Goal: Use online tool/utility: Utilize a website feature to perform a specific function

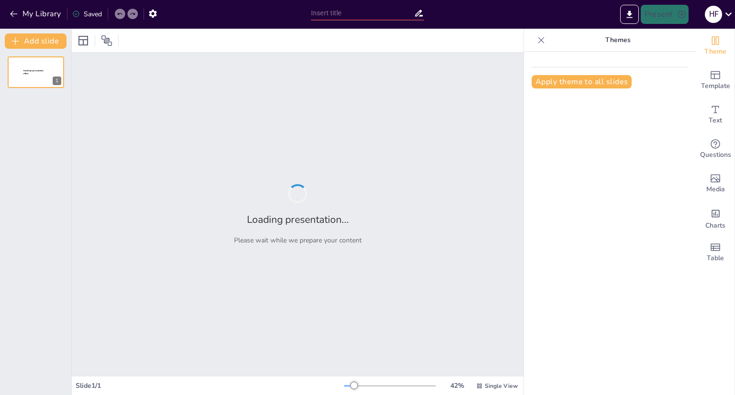
type input "New Sendsteps"
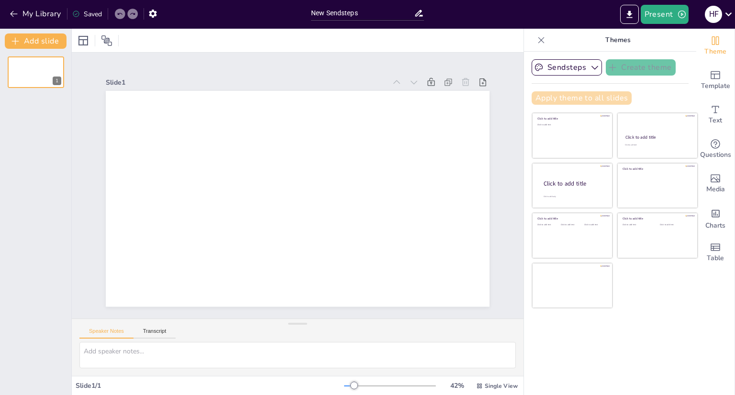
click at [555, 100] on button "Apply theme to all slides" at bounding box center [582, 97] width 100 height 13
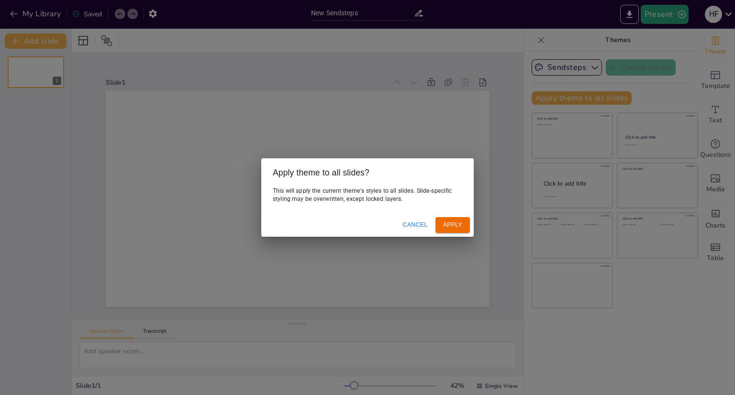
click at [429, 222] on button "Cancel" at bounding box center [415, 225] width 33 height 16
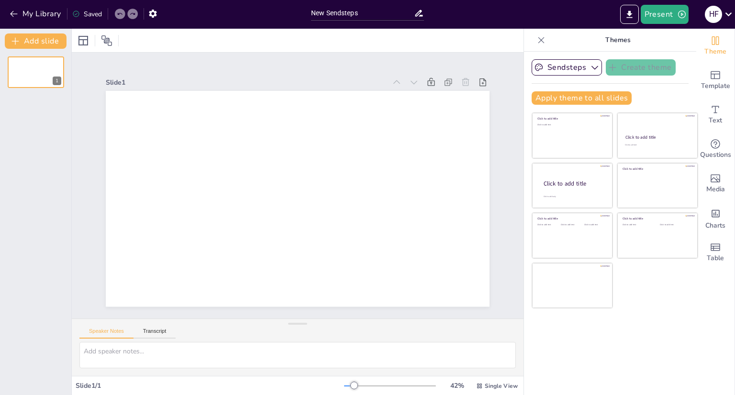
click at [617, 35] on p "Themes" at bounding box center [618, 40] width 138 height 23
click at [614, 40] on p "Themes" at bounding box center [618, 40] width 138 height 23
click at [588, 59] on button "Sendsteps" at bounding box center [567, 67] width 70 height 16
click at [571, 73] on button "Sendsteps" at bounding box center [567, 67] width 70 height 16
click at [576, 72] on button "Sendsteps" at bounding box center [567, 67] width 70 height 16
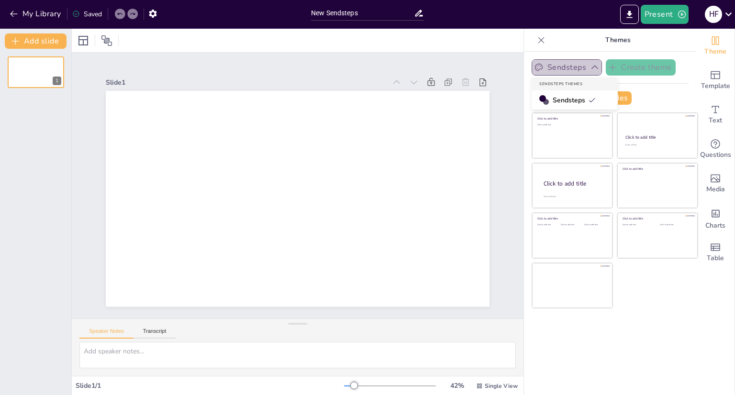
click at [579, 69] on button "Sendsteps" at bounding box center [567, 67] width 70 height 16
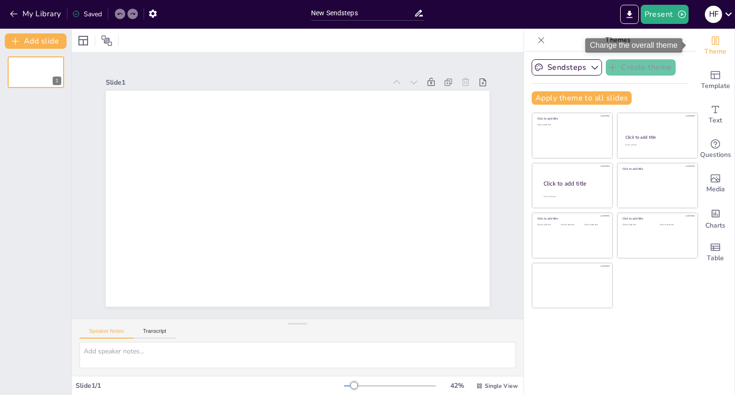
click at [700, 41] on div "Theme" at bounding box center [715, 46] width 38 height 34
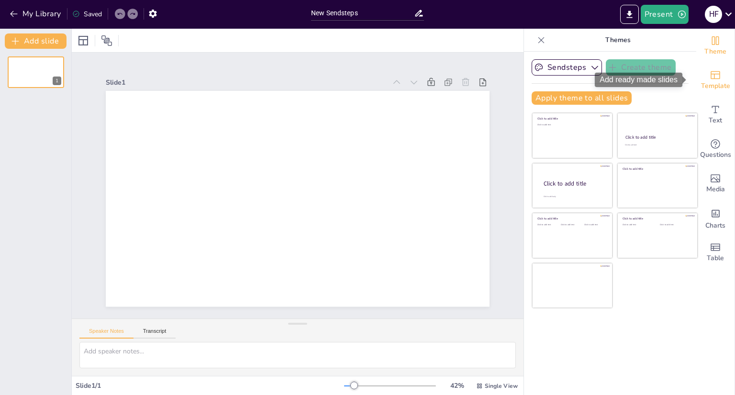
click at [703, 83] on span "Template" at bounding box center [715, 86] width 29 height 11
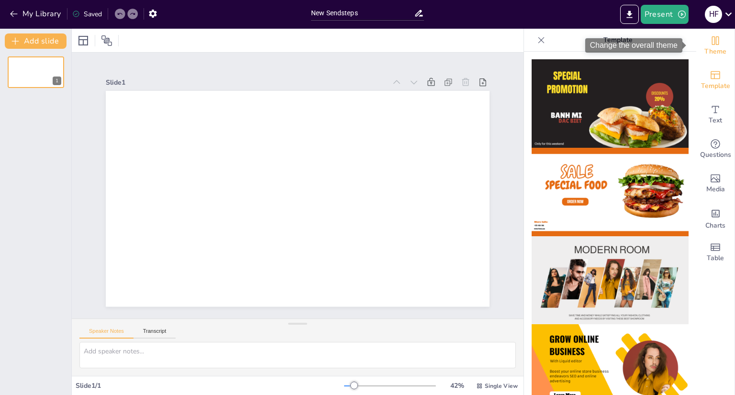
click at [700, 39] on div "Theme" at bounding box center [715, 46] width 38 height 34
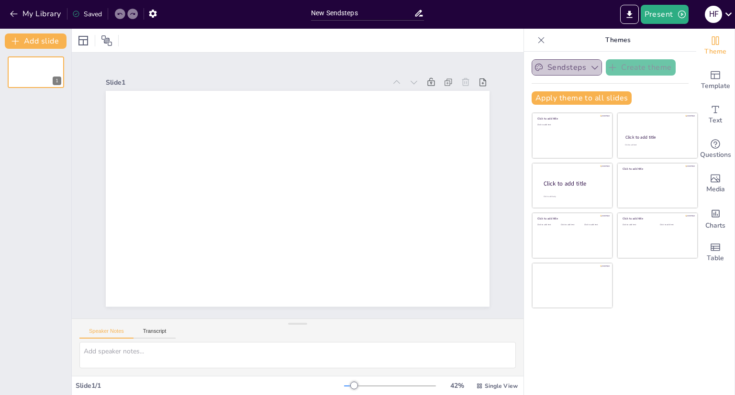
click at [569, 69] on button "Sendsteps" at bounding box center [567, 67] width 70 height 16
click at [576, 67] on button "Sendsteps" at bounding box center [567, 67] width 70 height 16
click at [86, 38] on icon at bounding box center [83, 40] width 11 height 11
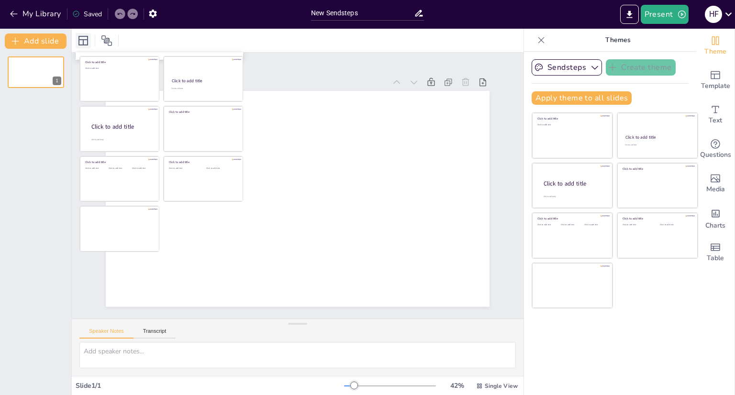
click at [86, 38] on icon at bounding box center [83, 40] width 11 height 11
click at [98, 39] on div at bounding box center [97, 40] width 43 height 15
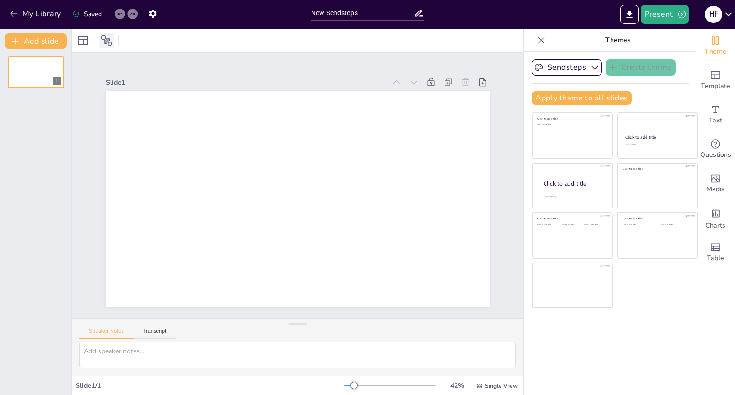
click at [104, 40] on icon at bounding box center [106, 40] width 11 height 11
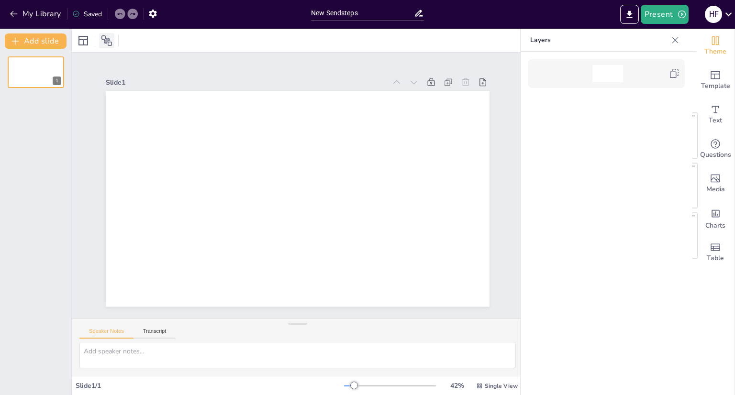
click at [105, 40] on icon at bounding box center [106, 40] width 11 height 11
click at [78, 38] on icon at bounding box center [83, 41] width 10 height 10
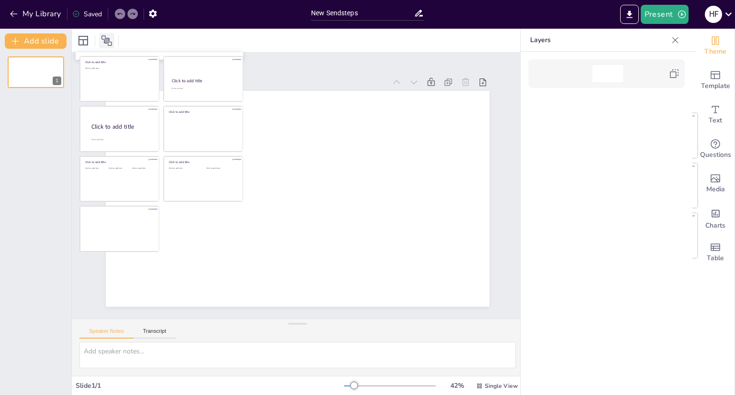
click at [100, 40] on div at bounding box center [106, 40] width 15 height 15
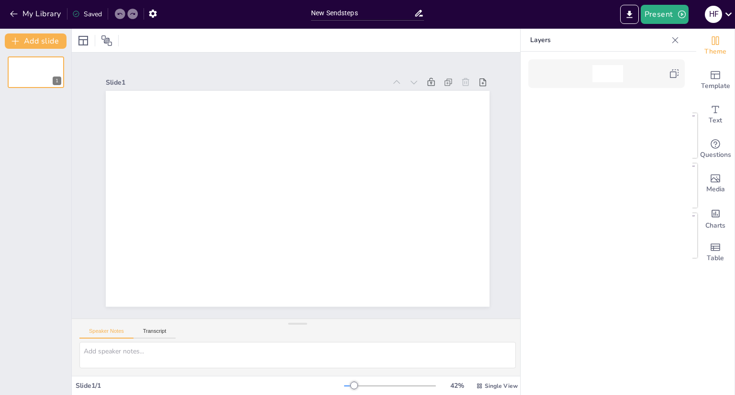
click at [704, 46] on span "Theme" at bounding box center [715, 51] width 22 height 11
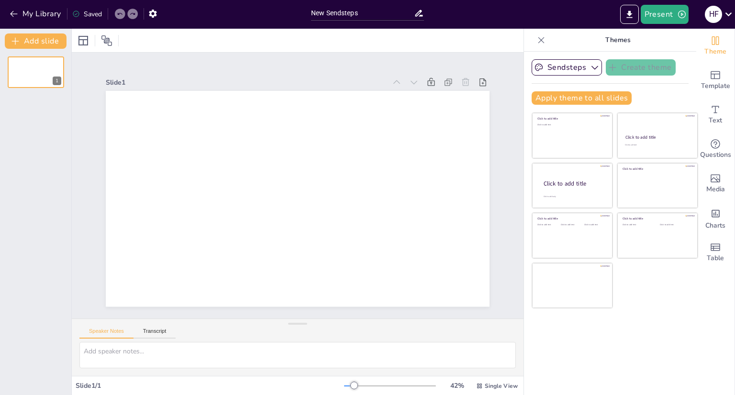
click at [533, 39] on div at bounding box center [540, 40] width 15 height 15
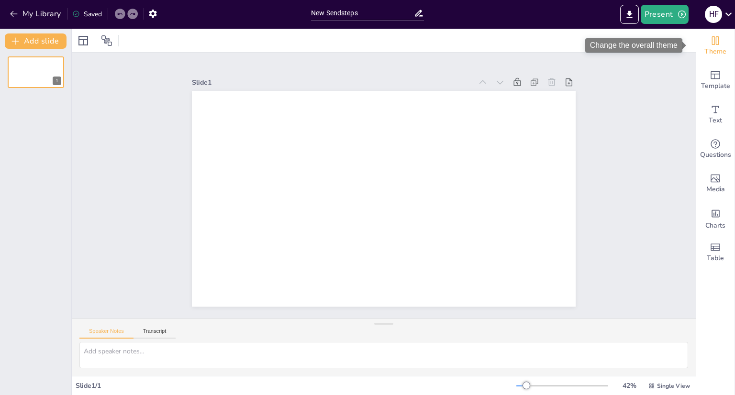
click at [701, 44] on div "Theme" at bounding box center [715, 46] width 38 height 34
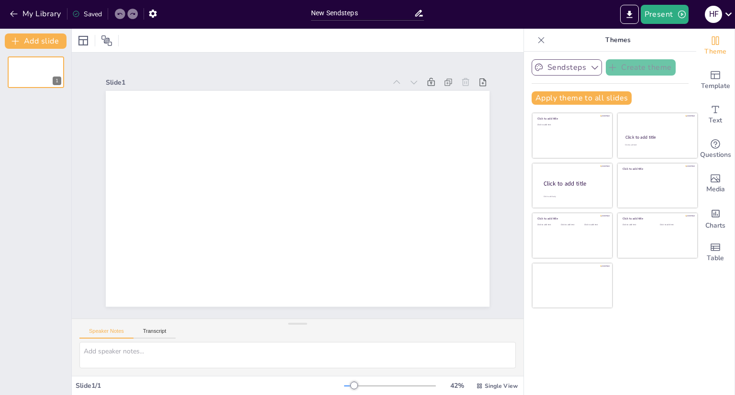
click at [569, 65] on button "Sendsteps" at bounding box center [567, 67] width 70 height 16
click at [577, 65] on button "Sendsteps" at bounding box center [567, 67] width 70 height 16
click at [720, 83] on span "Template" at bounding box center [715, 86] width 29 height 11
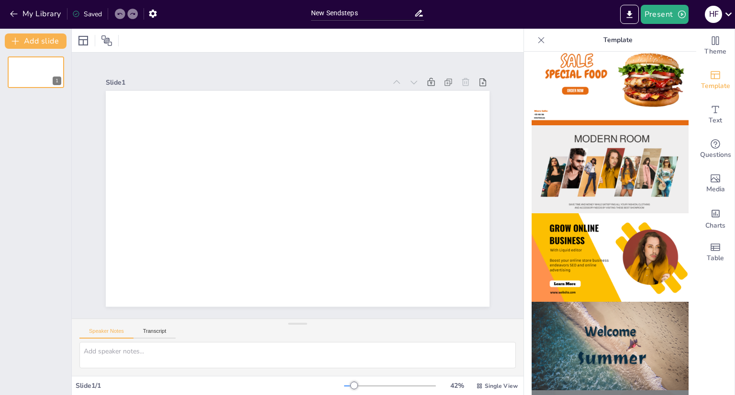
scroll to position [191, 0]
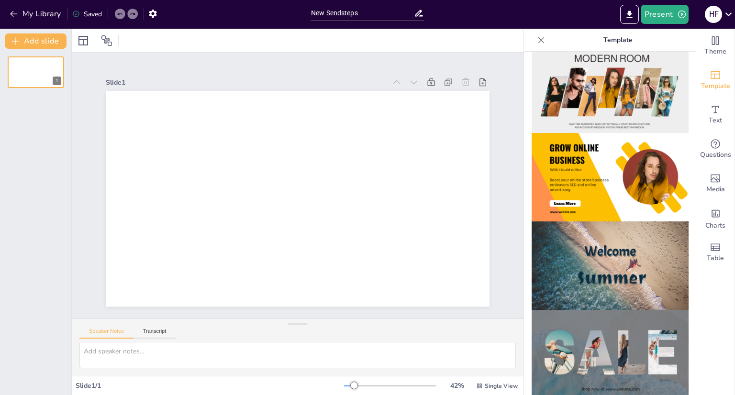
click at [583, 176] on img at bounding box center [610, 177] width 157 height 89
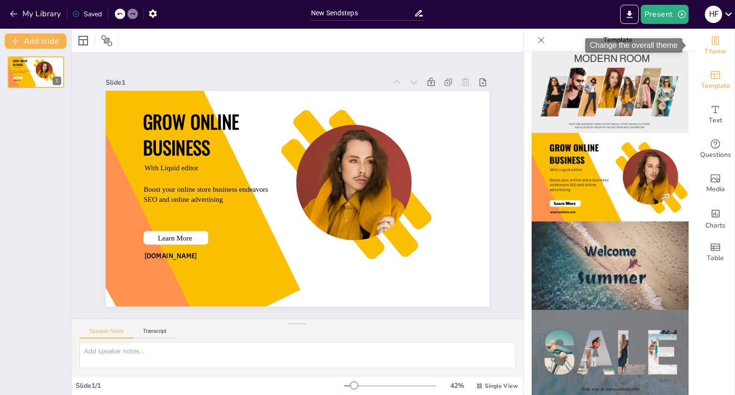
click at [717, 39] on div "Theme" at bounding box center [715, 46] width 38 height 34
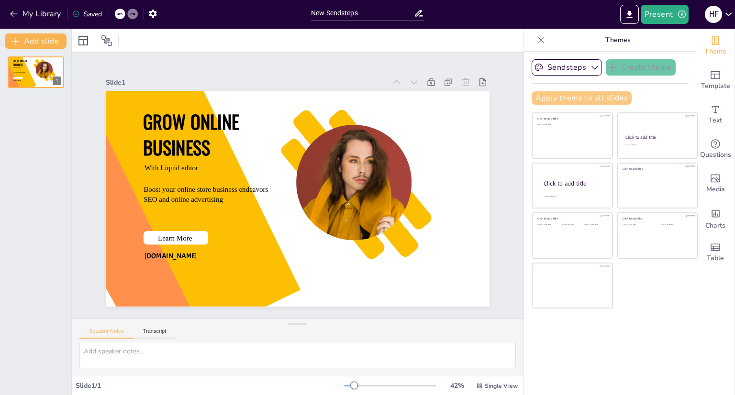
click at [593, 99] on button "Apply theme to all slides" at bounding box center [582, 97] width 100 height 13
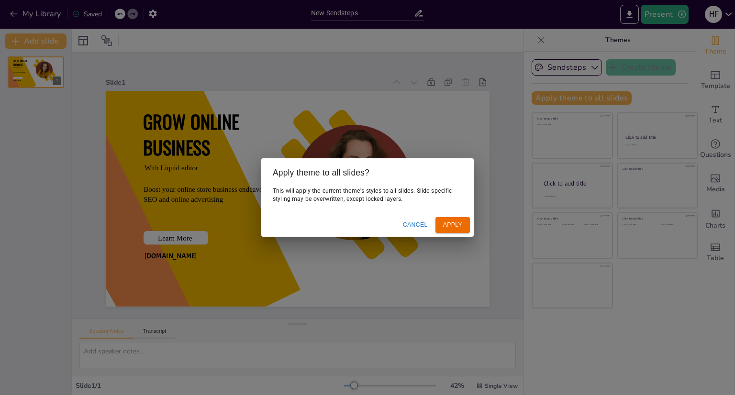
click at [462, 219] on button "Apply" at bounding box center [452, 225] width 34 height 16
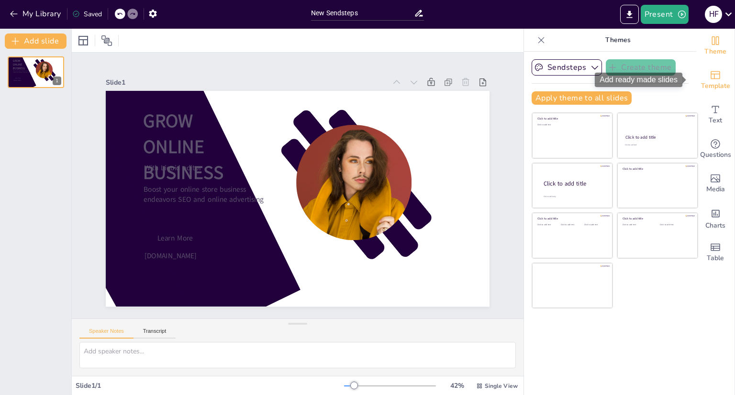
click at [718, 74] on div "Template" at bounding box center [715, 80] width 38 height 34
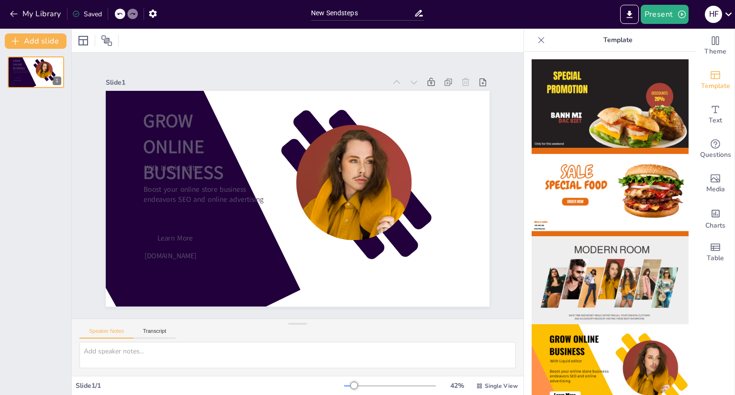
click at [551, 113] on img at bounding box center [610, 103] width 157 height 89
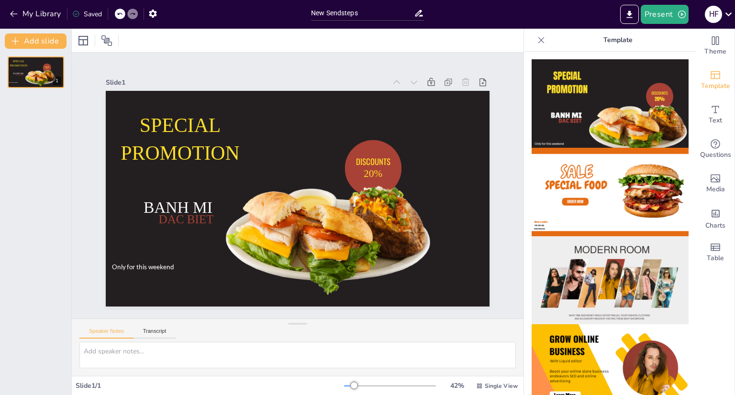
click at [559, 154] on img at bounding box center [610, 192] width 157 height 89
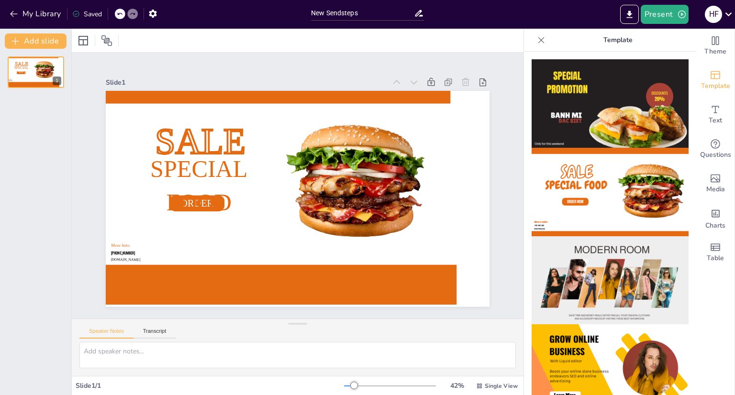
click at [570, 213] on img at bounding box center [610, 192] width 157 height 89
click at [564, 289] on img at bounding box center [610, 280] width 157 height 89
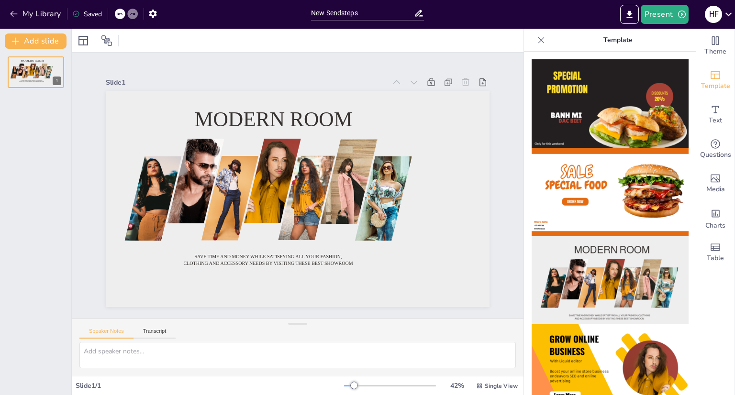
click at [574, 363] on img at bounding box center [610, 368] width 157 height 89
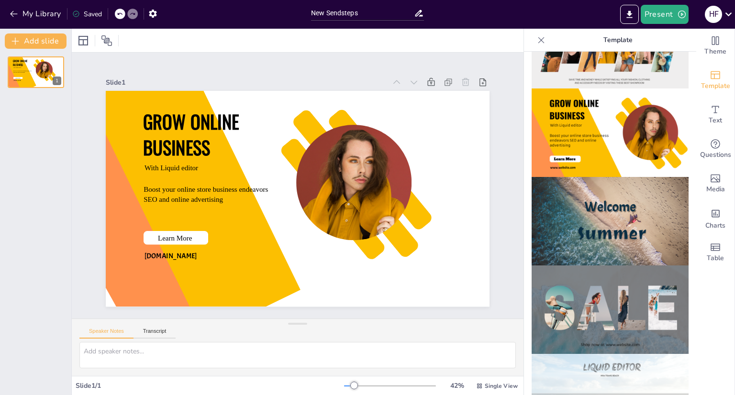
scroll to position [287, 0]
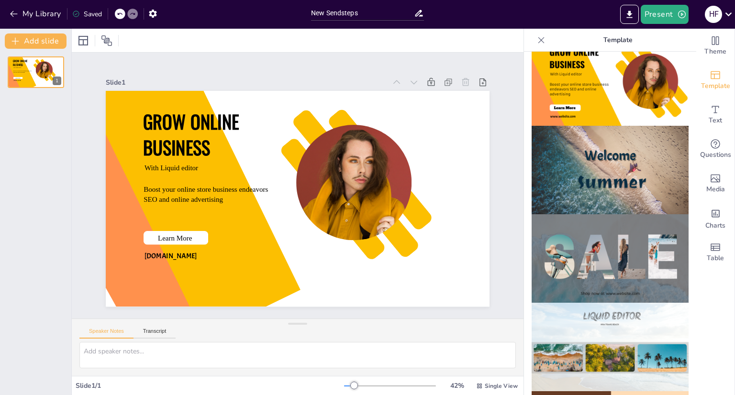
click at [618, 152] on img at bounding box center [610, 170] width 157 height 89
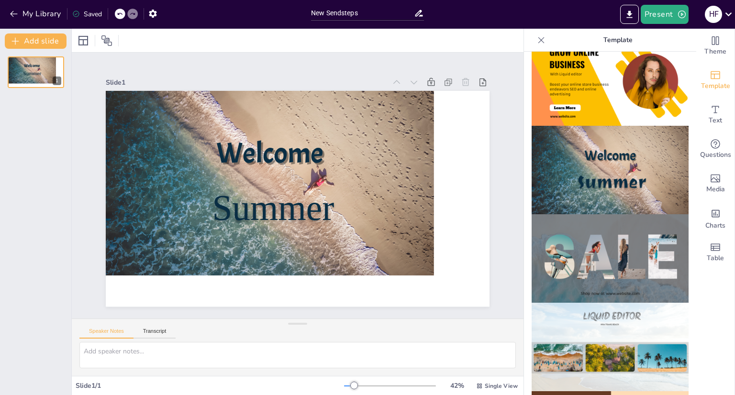
click at [599, 243] on img at bounding box center [610, 258] width 157 height 89
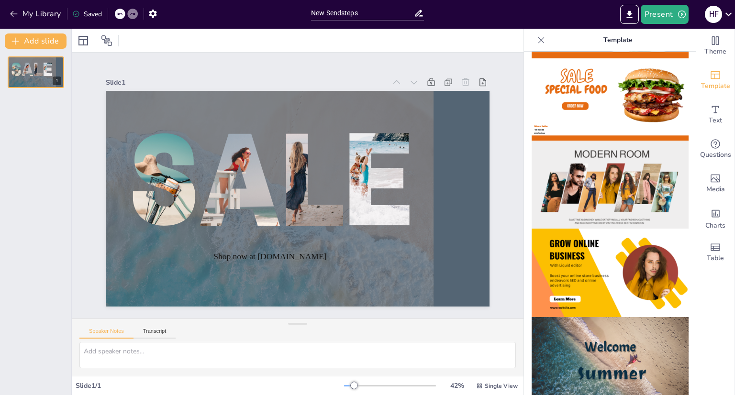
scroll to position [0, 0]
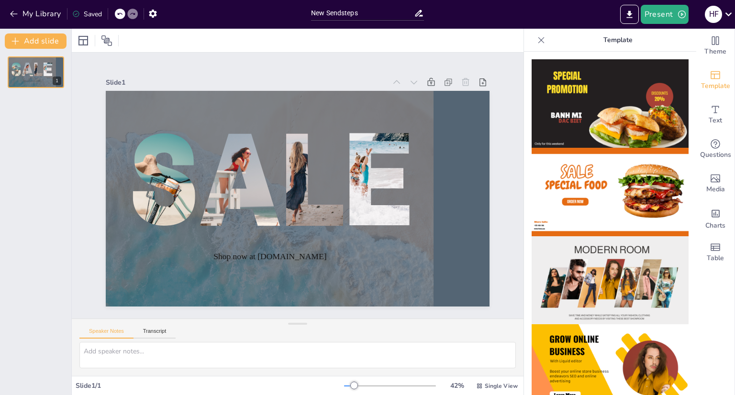
click at [549, 34] on p "Template" at bounding box center [618, 40] width 138 height 23
click at [536, 39] on icon at bounding box center [541, 40] width 10 height 10
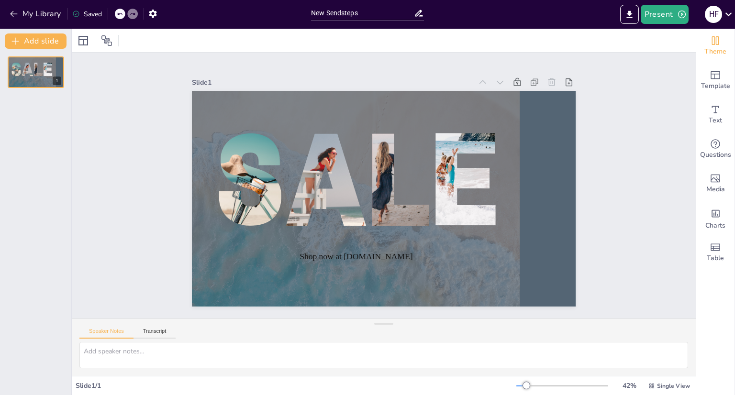
click at [706, 47] on span "Theme" at bounding box center [715, 51] width 22 height 11
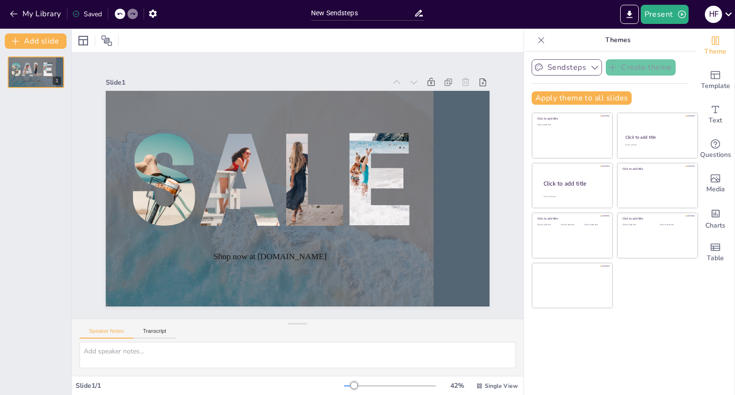
click at [555, 66] on button "Sendsteps" at bounding box center [567, 67] width 70 height 16
click at [553, 98] on span "Sendsteps" at bounding box center [574, 100] width 43 height 9
click at [44, 39] on button "Add slide" at bounding box center [36, 40] width 62 height 15
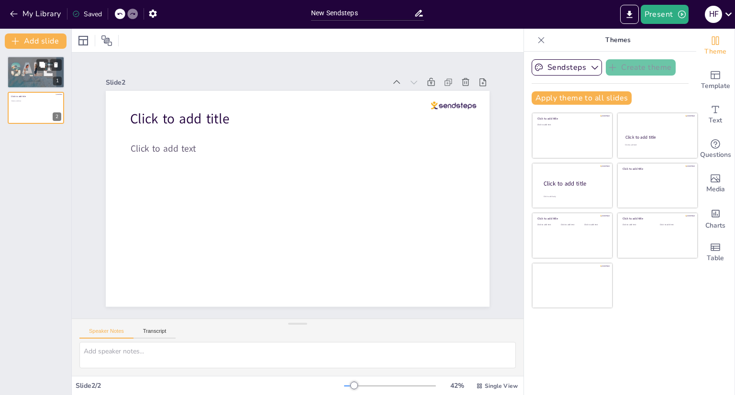
click at [42, 75] on div at bounding box center [35, 68] width 16 height 24
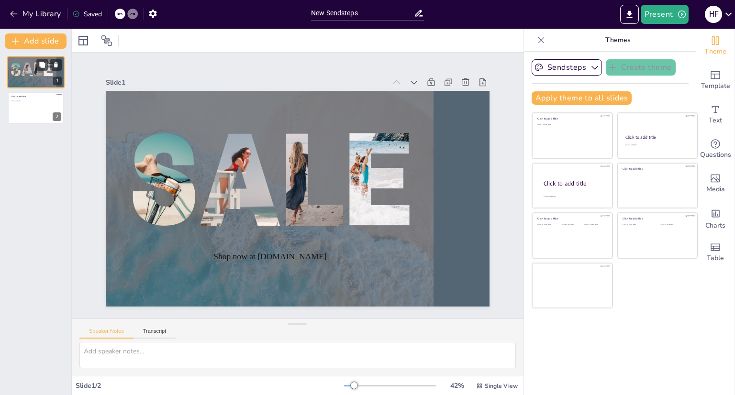
drag, startPoint x: 42, startPoint y: 75, endPoint x: 27, endPoint y: 65, distance: 18.1
click at [27, 65] on div at bounding box center [28, 65] width 34 height 23
click at [56, 63] on icon at bounding box center [56, 65] width 7 height 7
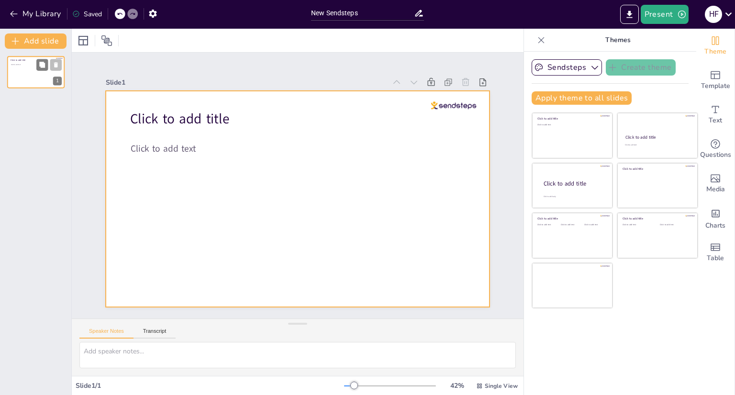
click at [32, 76] on div at bounding box center [35, 72] width 57 height 33
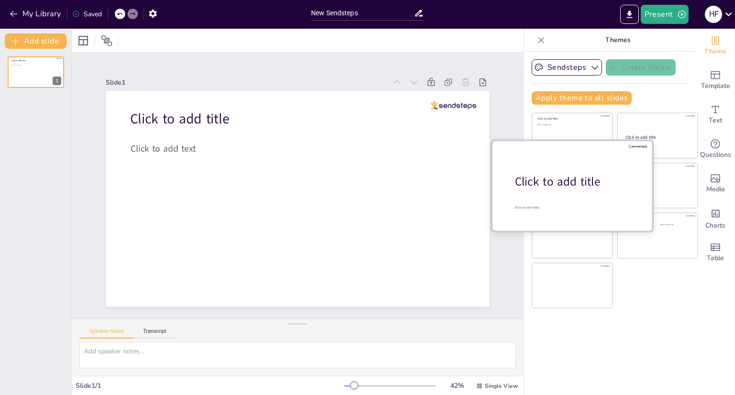
click at [553, 179] on div "Click to add title" at bounding box center [576, 182] width 122 height 16
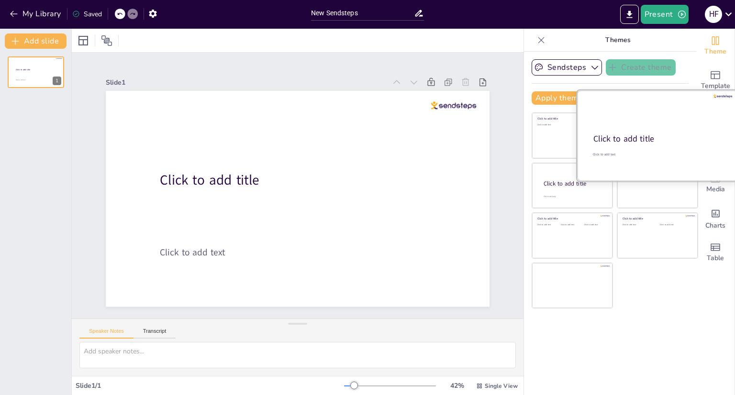
click at [634, 134] on div "Click to add title" at bounding box center [656, 138] width 127 height 11
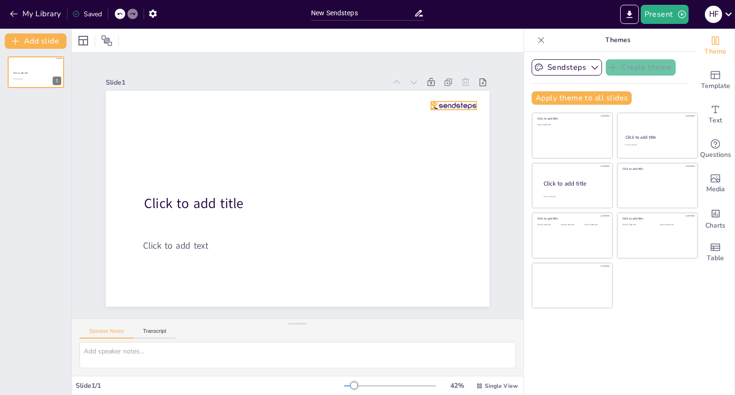
click at [455, 179] on div at bounding box center [472, 194] width 43 height 30
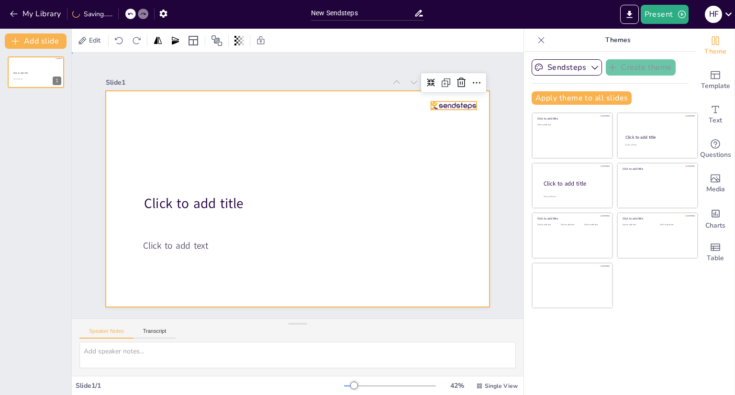
click at [370, 142] on div at bounding box center [285, 190] width 324 height 432
